Goal: Information Seeking & Learning: Find specific fact

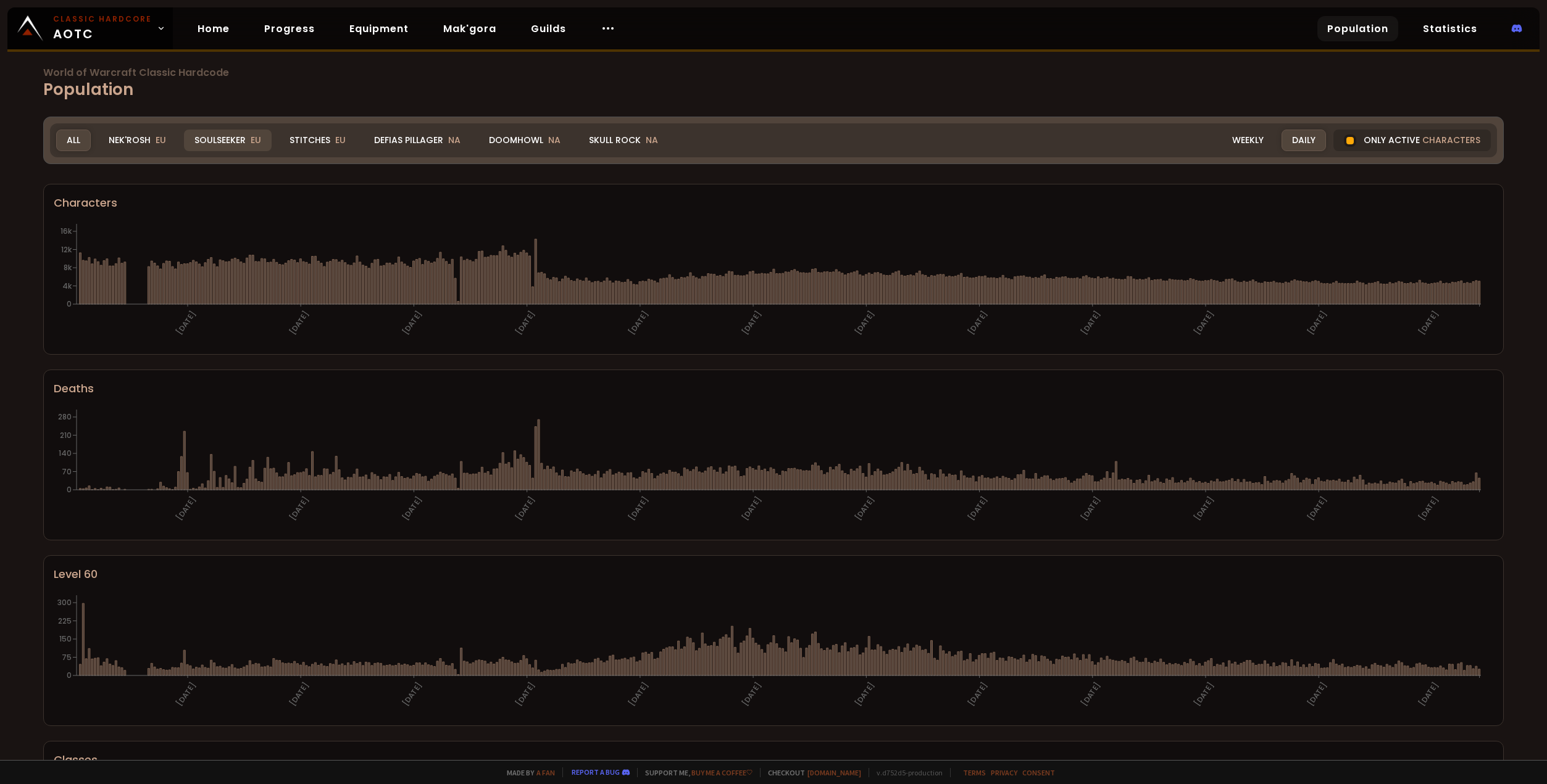
click at [251, 140] on span "EU" at bounding box center [256, 140] width 10 height 12
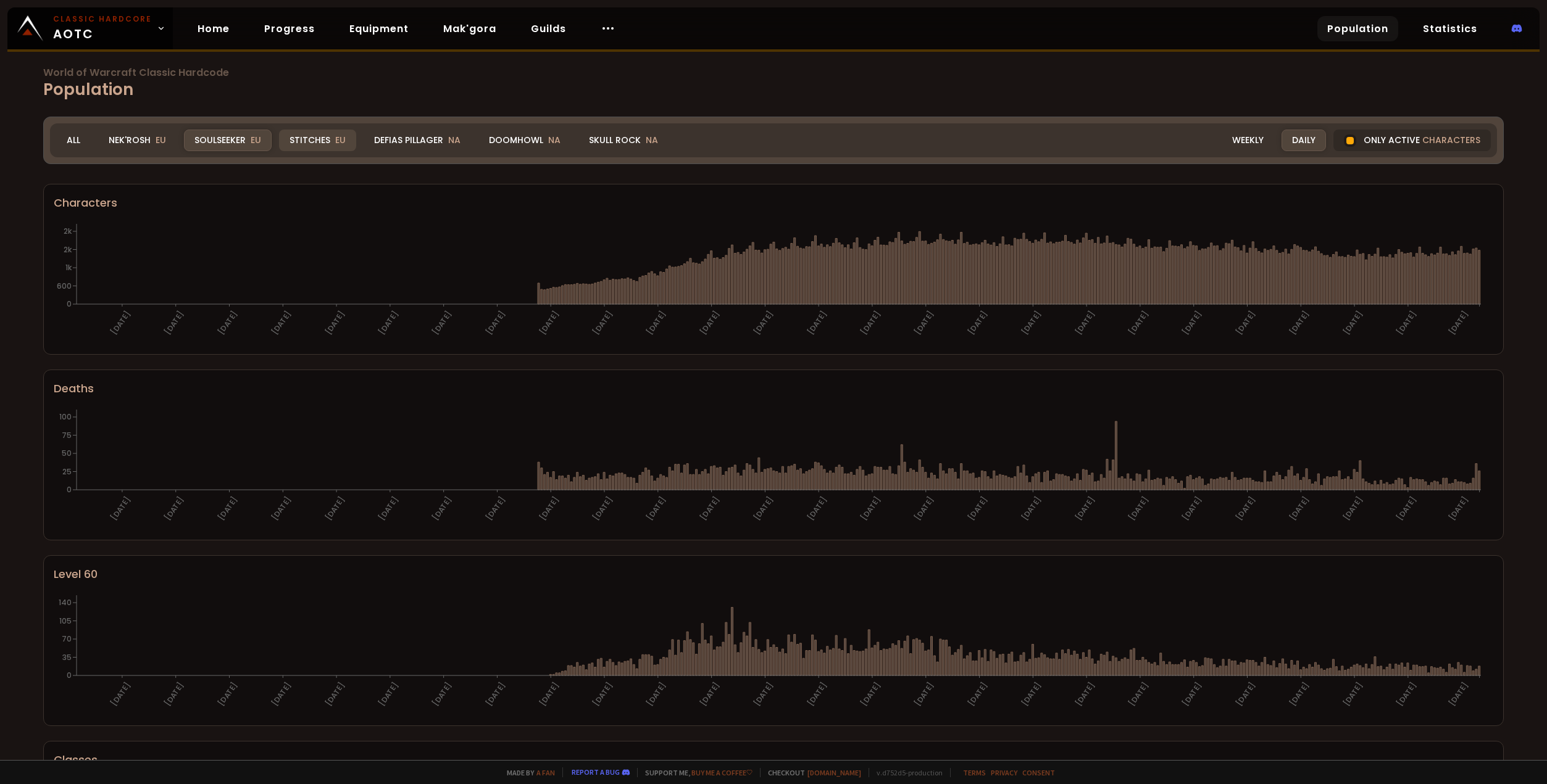
click at [344, 133] on div "Stitches EU" at bounding box center [318, 140] width 77 height 22
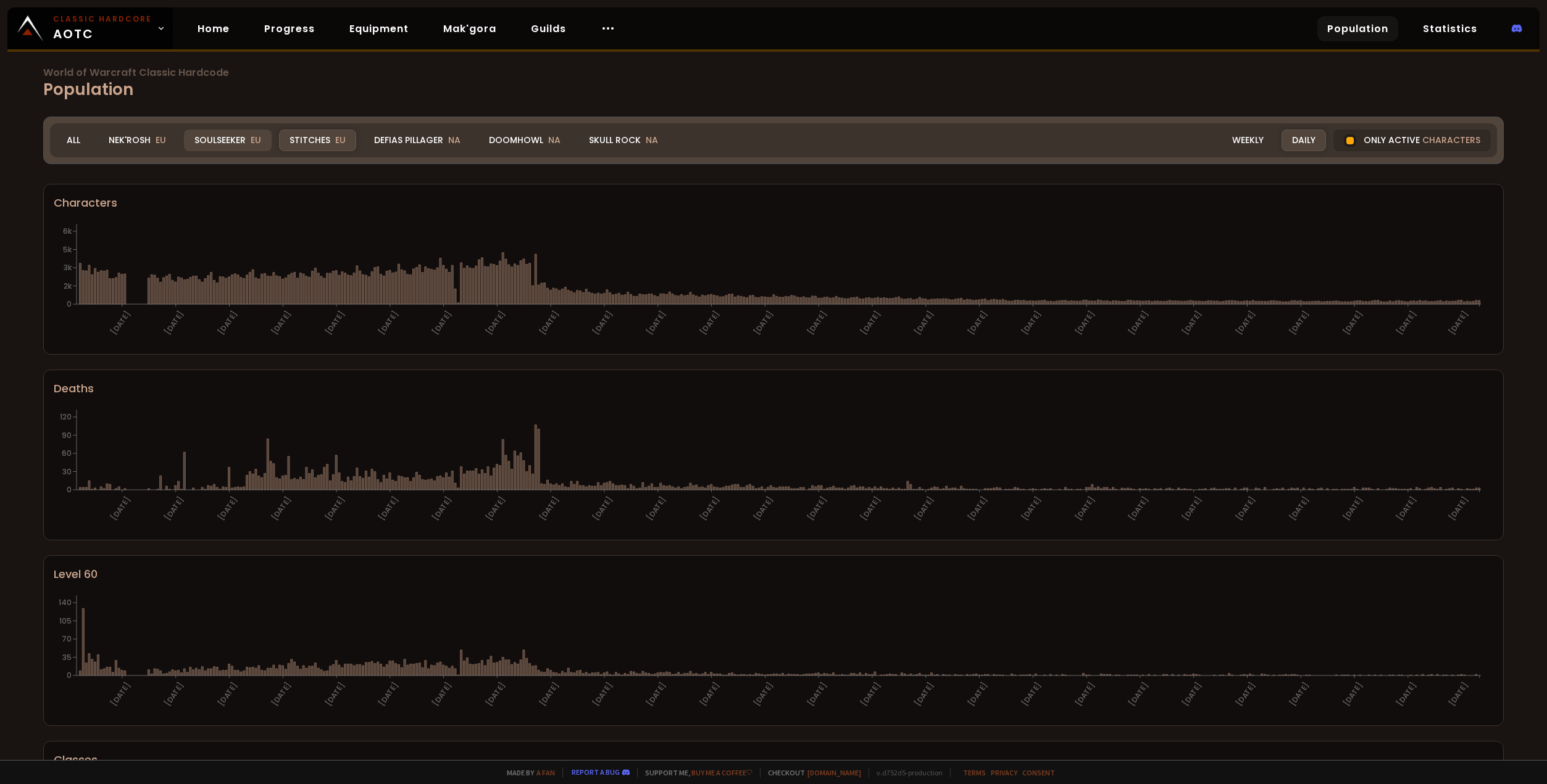
click at [233, 142] on div "Soulseeker EU" at bounding box center [227, 140] width 88 height 22
